Goal: Find specific page/section

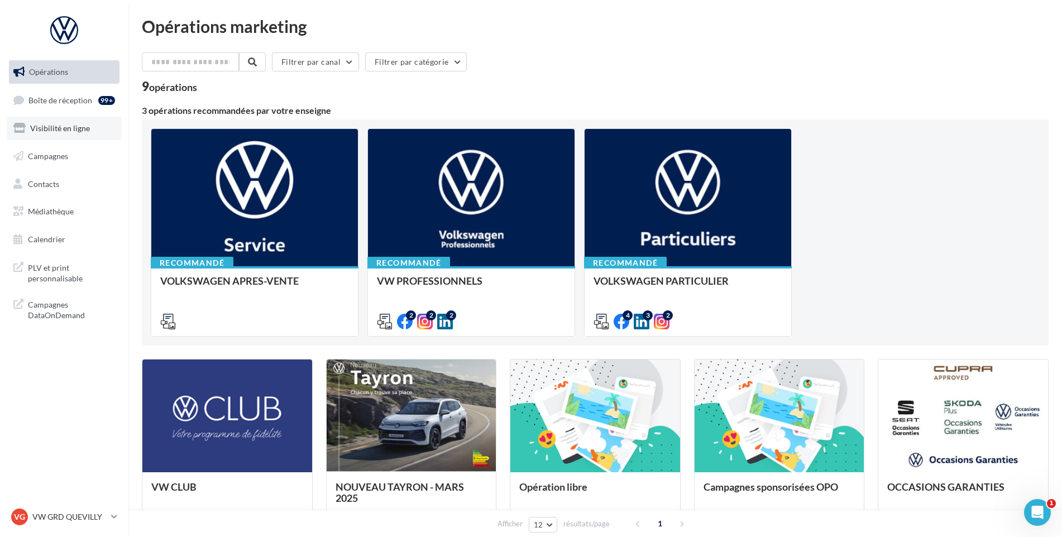
click at [57, 118] on link "Visibilité en ligne" at bounding box center [64, 128] width 115 height 23
click at [63, 106] on link "Boîte de réception 99+" at bounding box center [64, 100] width 115 height 24
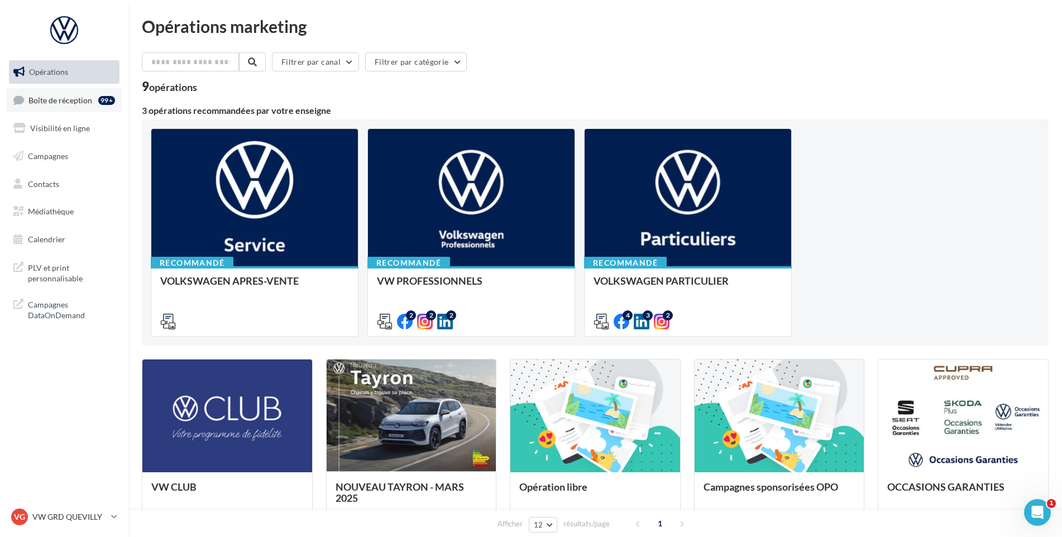
click at [63, 106] on link "Boîte de réception 99+" at bounding box center [64, 100] width 115 height 24
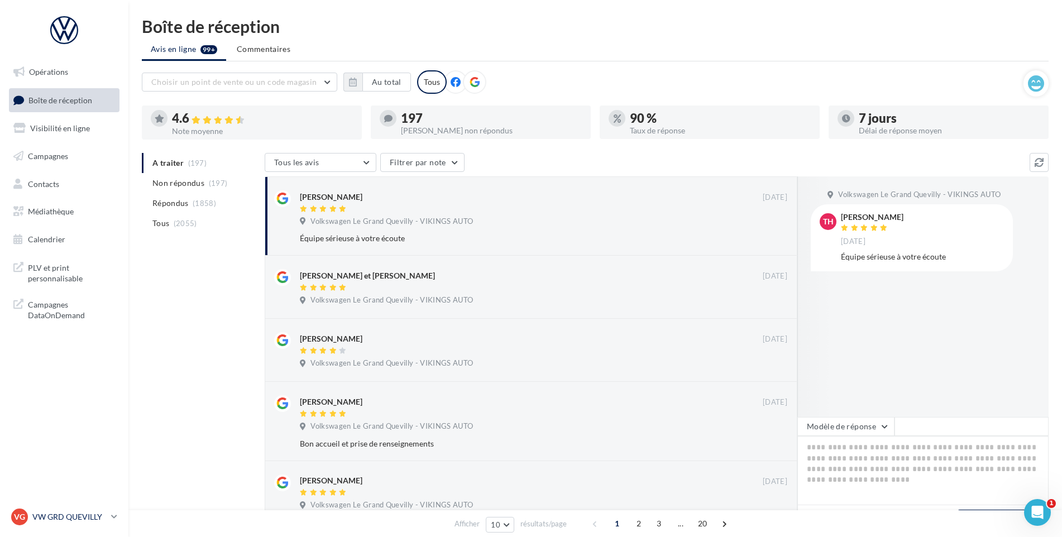
click at [45, 519] on p "VW GRD QUEVILLY" at bounding box center [69, 516] width 74 height 11
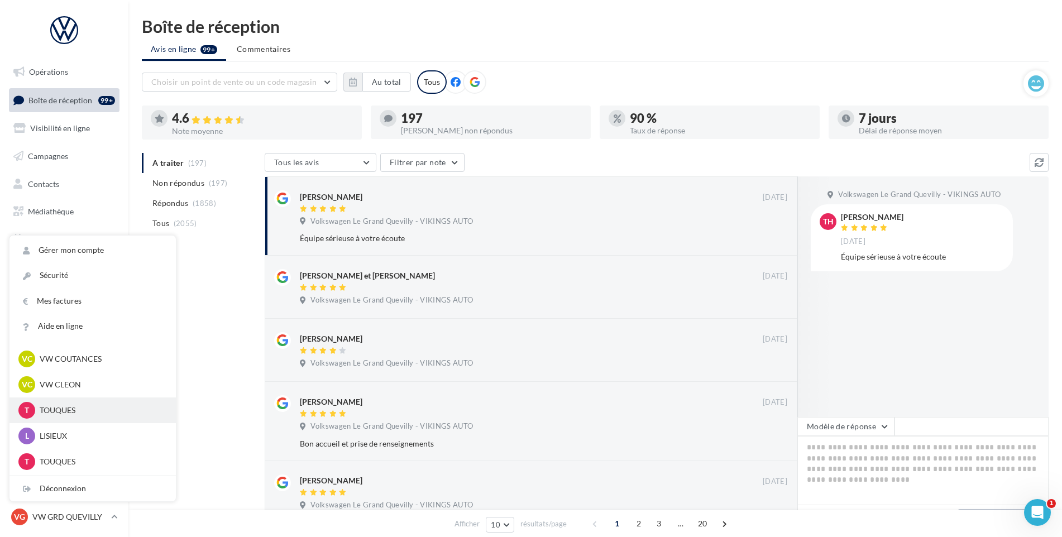
scroll to position [223, 0]
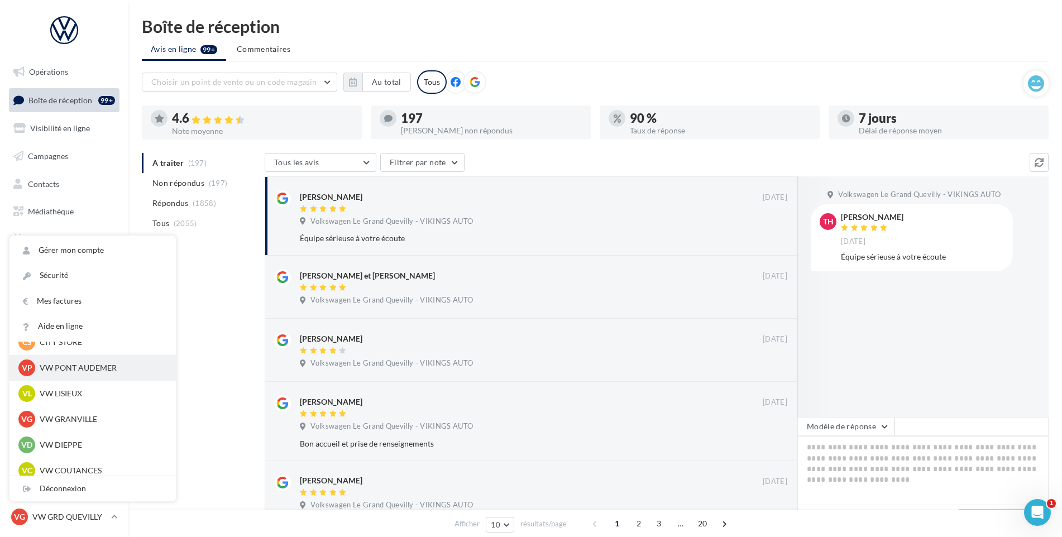
click at [95, 372] on p "VW PONT AUDEMER" at bounding box center [101, 367] width 123 height 11
